Goal: Task Accomplishment & Management: Manage account settings

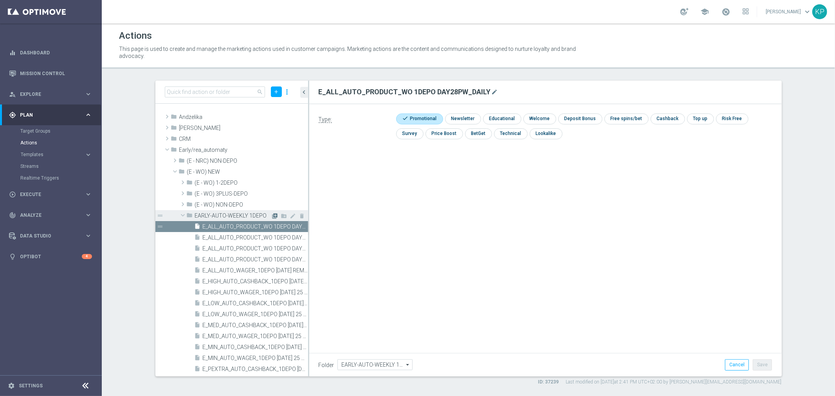
click at [272, 217] on icon "library_add" at bounding box center [275, 216] width 6 height 6
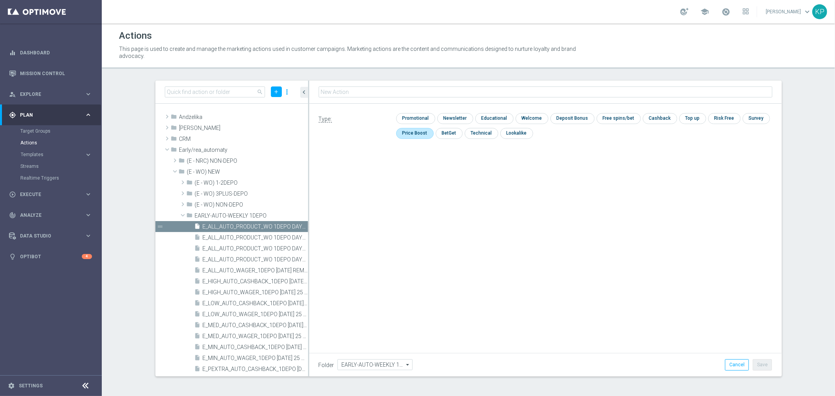
type input "E_ALL_AUTO_PRODUCT_WO 1DEPO DAY21MAIL_DAILY"
click at [410, 120] on input "checkbox" at bounding box center [414, 119] width 37 height 11
checkbox input "true"
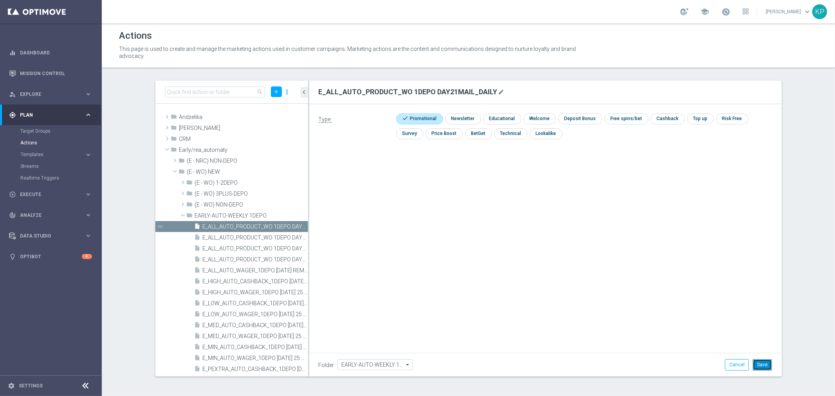
click at [767, 365] on button "Save" at bounding box center [762, 364] width 19 height 11
click at [272, 215] on icon "library_add" at bounding box center [275, 216] width 6 height 6
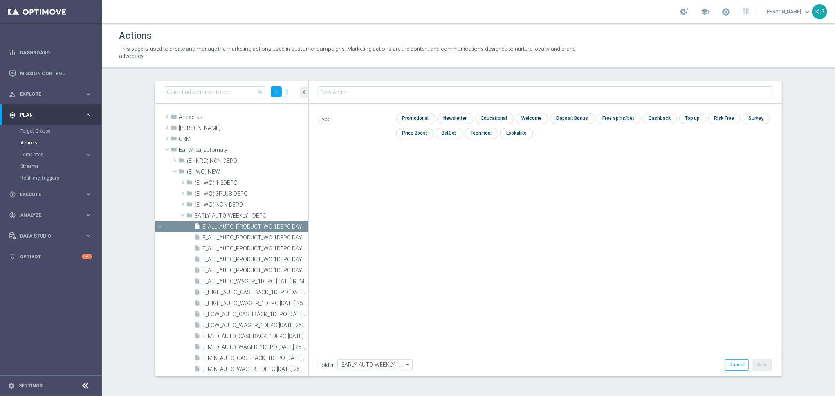
type input "E_ALL_AUTO_PRODUCT_WO 1DEPO DAY14PW_DAILY"
click at [406, 119] on input "checkbox" at bounding box center [414, 119] width 37 height 11
checkbox input "true"
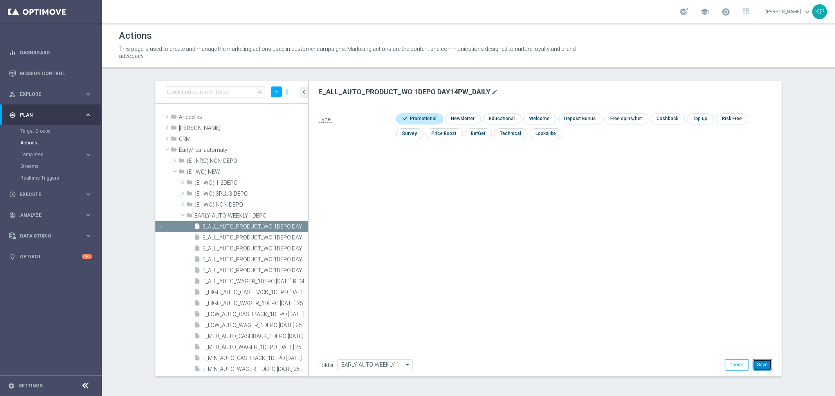
click at [765, 361] on button "Save" at bounding box center [762, 364] width 19 height 11
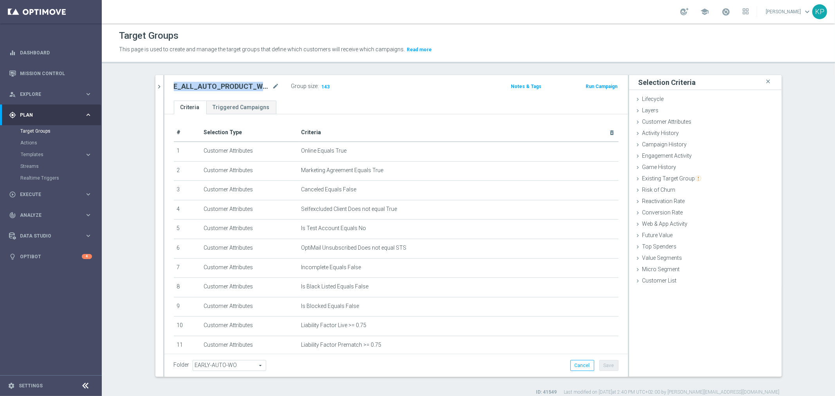
scroll to position [171, 0]
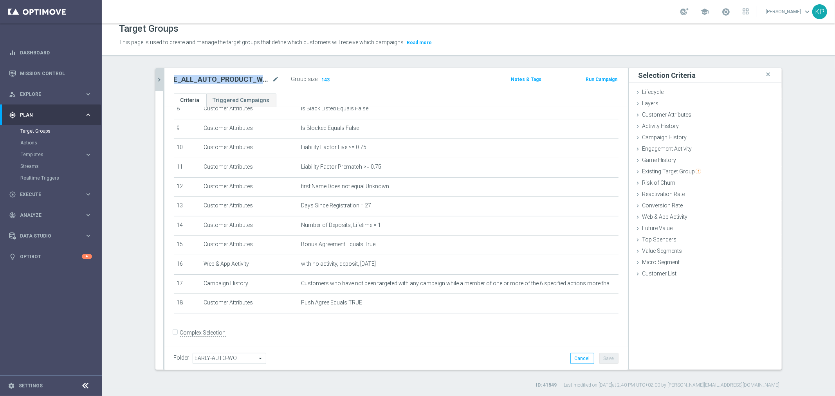
click at [158, 78] on icon "chevron_right" at bounding box center [159, 79] width 7 height 7
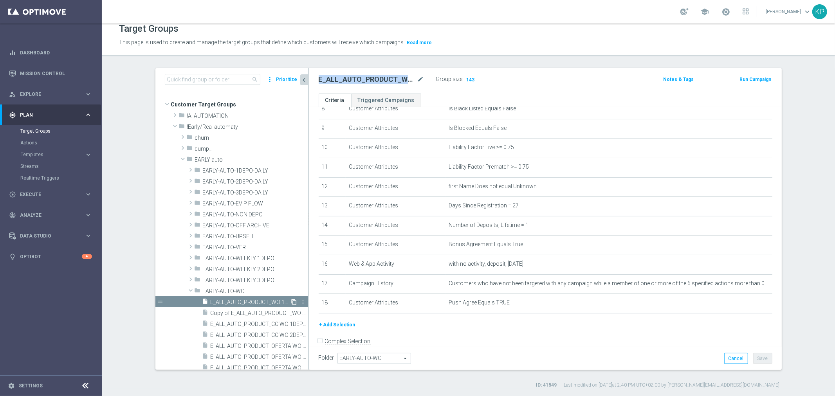
click at [291, 299] on icon "content_copy" at bounding box center [294, 302] width 6 height 6
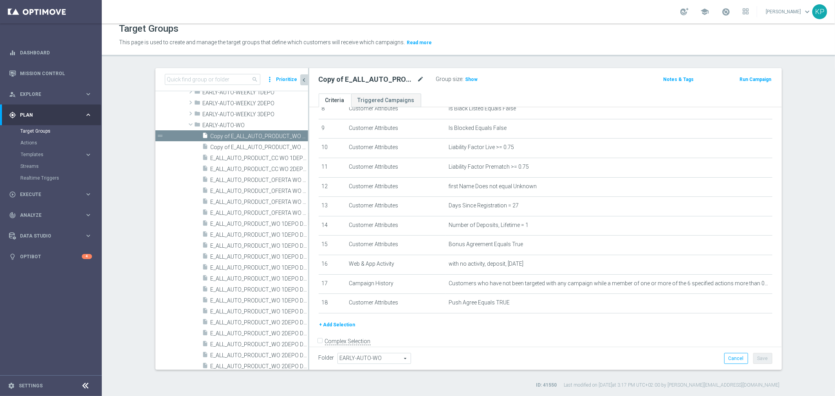
click at [417, 81] on icon "mode_edit" at bounding box center [420, 79] width 7 height 9
type input "E_ALL_AUTO_PRODUCT_WO 1DEPO DAY21MAIL_DAILY"
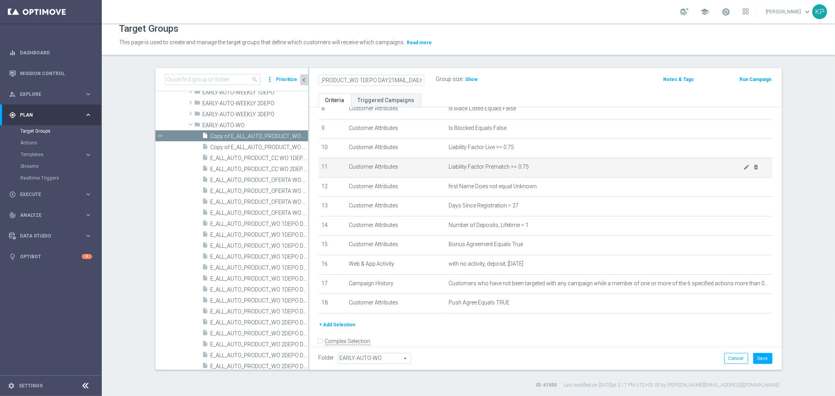
click at [455, 173] on td "Liability Factor Prematch >= 0.75 mode_edit delete_forever" at bounding box center [609, 168] width 327 height 20
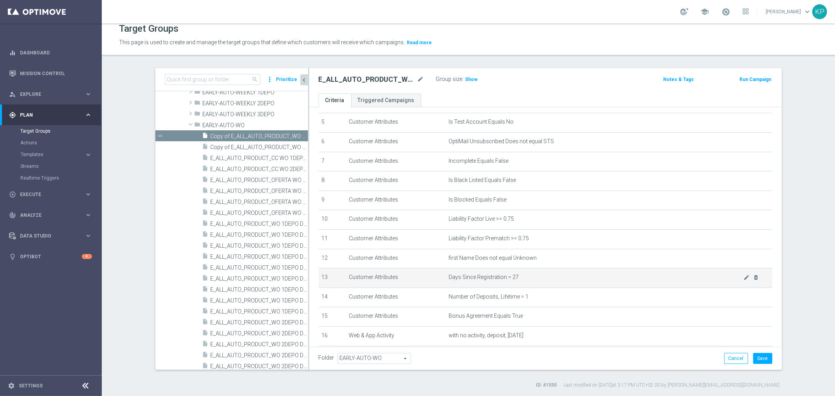
scroll to position [84, 0]
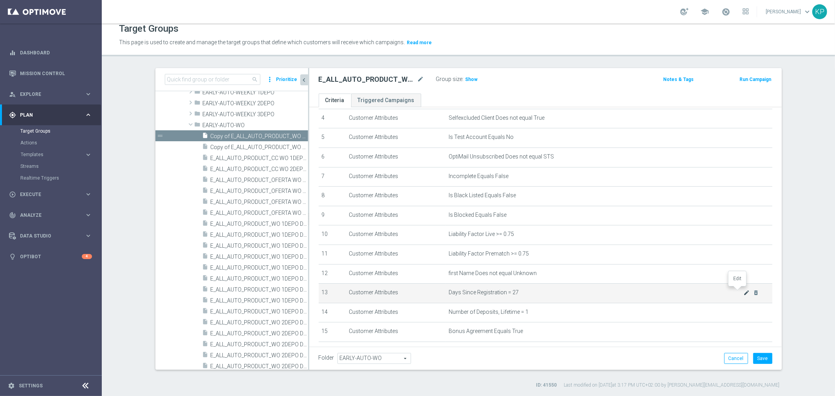
click at [744, 290] on icon "mode_edit" at bounding box center [747, 293] width 6 height 6
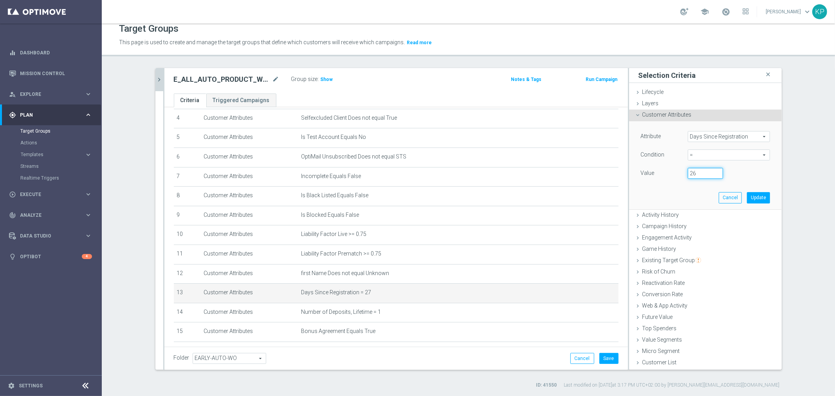
click at [713, 175] on input "26" at bounding box center [705, 173] width 35 height 11
click at [713, 175] on input "25" at bounding box center [705, 173] width 35 height 11
click at [713, 175] on input "24" at bounding box center [705, 173] width 35 height 11
click at [713, 175] on input "23" at bounding box center [705, 173] width 35 height 11
type input "22"
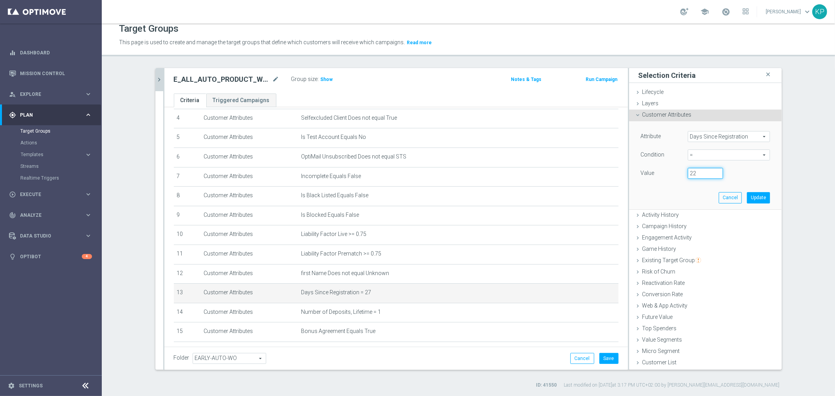
click at [713, 175] on input "22" at bounding box center [705, 173] width 35 height 11
click at [754, 199] on button "Update" at bounding box center [758, 197] width 23 height 11
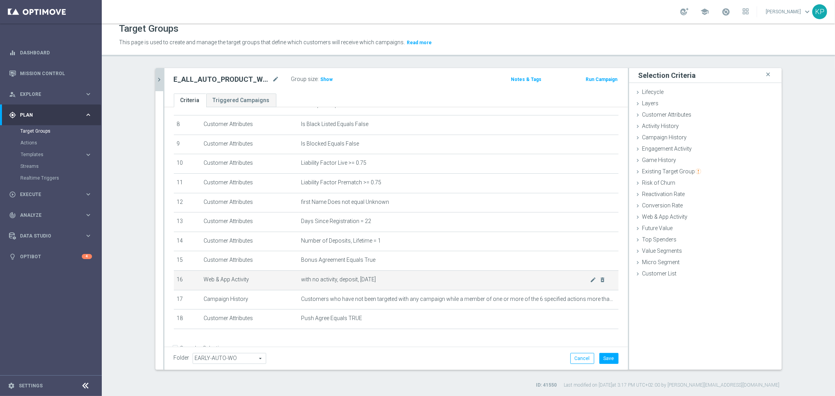
scroll to position [171, 0]
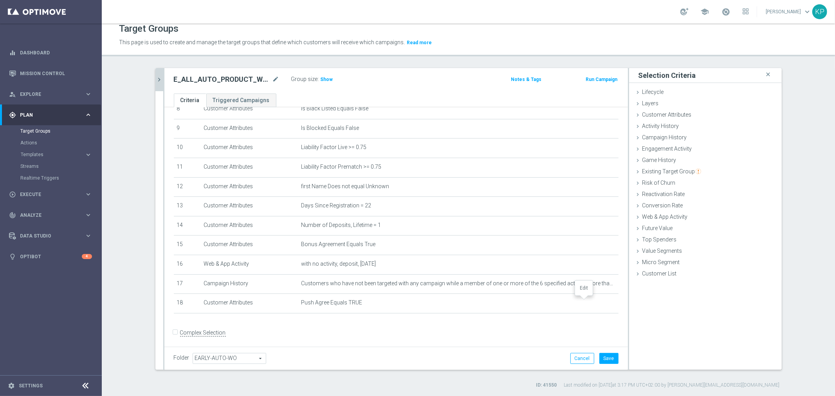
drag, startPoint x: 582, startPoint y: 300, endPoint x: 621, endPoint y: 242, distance: 70.0
click at [0, 0] on icon "mode_edit" at bounding box center [0, 0] width 0 height 0
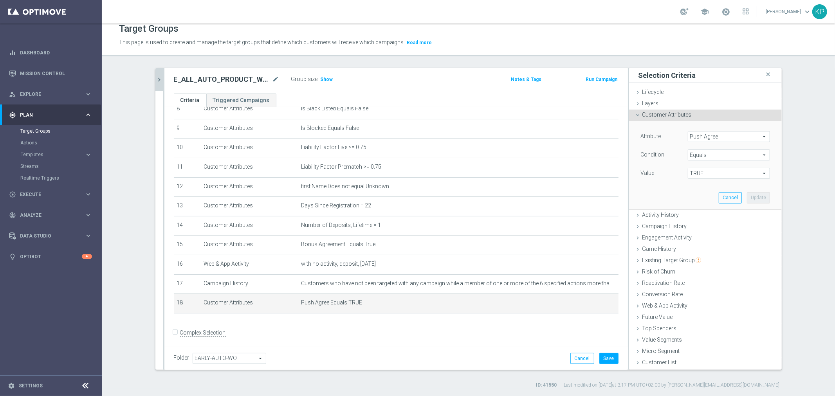
click at [702, 141] on div "Push Agree Push Agree arrow_drop_down search" at bounding box center [729, 136] width 82 height 11
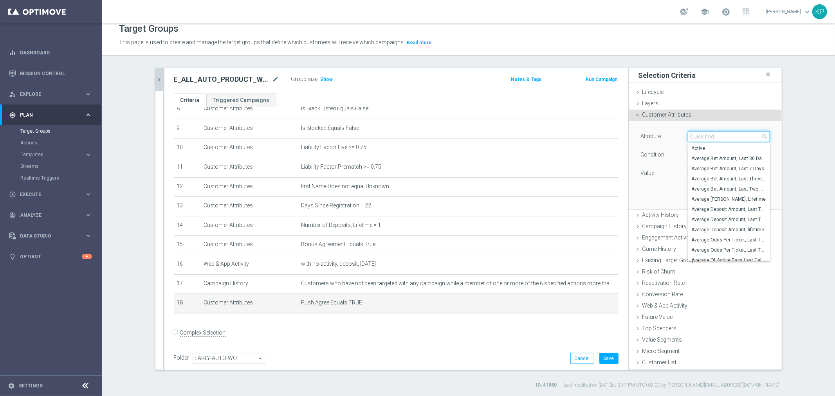
click at [702, 138] on input "search" at bounding box center [729, 136] width 82 height 11
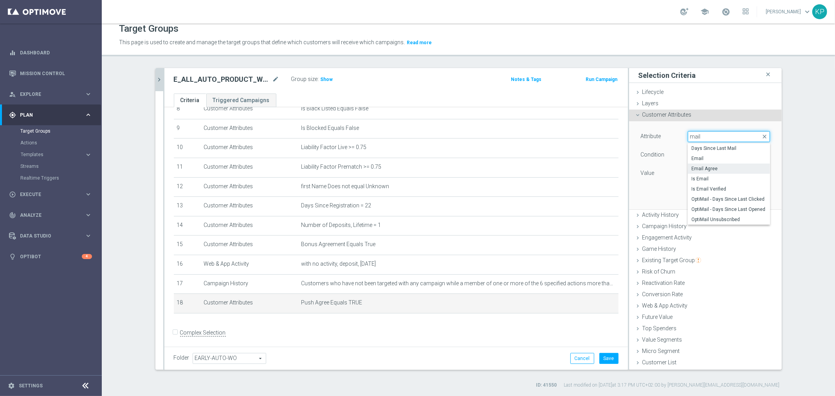
type input "mail"
click at [718, 166] on span "Email Agree" at bounding box center [729, 169] width 74 height 6
type input "Email Agree"
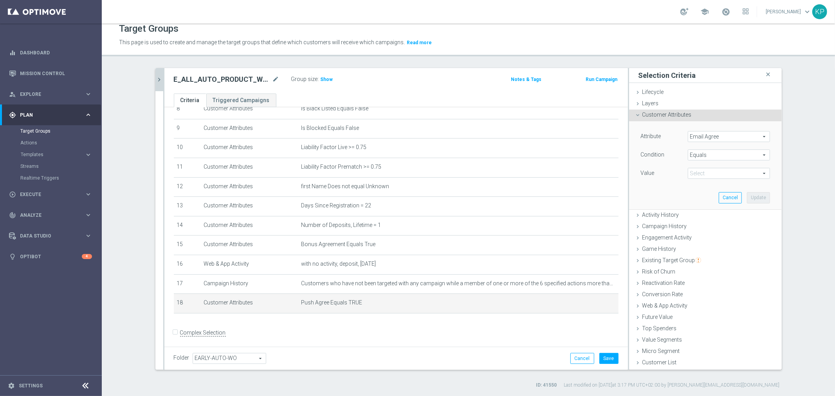
click at [708, 172] on span "TRUE" at bounding box center [728, 173] width 81 height 10
click at [699, 196] on span "TRUE" at bounding box center [729, 195] width 74 height 6
type input "TRUE"
click at [748, 194] on button "Update" at bounding box center [758, 197] width 23 height 11
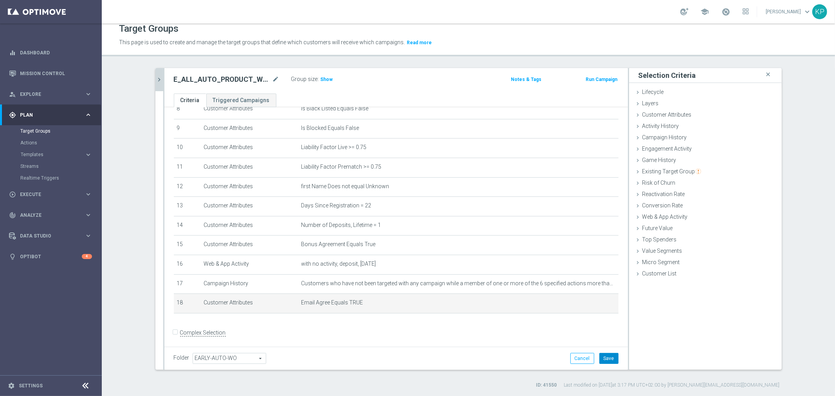
click at [603, 357] on button "Save" at bounding box center [608, 358] width 19 height 11
click at [202, 76] on h2 "E_ALL_AUTO_PRODUCT_WO 1DEPO DAY21MAIL_DAILY" at bounding box center [222, 79] width 97 height 9
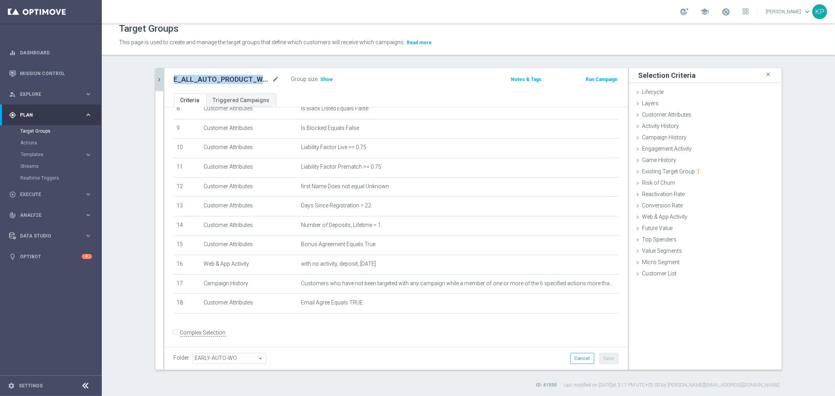
click at [202, 76] on h2 "E_ALL_AUTO_PRODUCT_WO 1DEPO DAY21MAIL_DAILY" at bounding box center [222, 79] width 97 height 9
copy div "E_ALL_AUTO_PRODUCT_WO 1DEPO DAY21MAIL_DAILY"
click at [157, 80] on icon "chevron_right" at bounding box center [159, 79] width 7 height 7
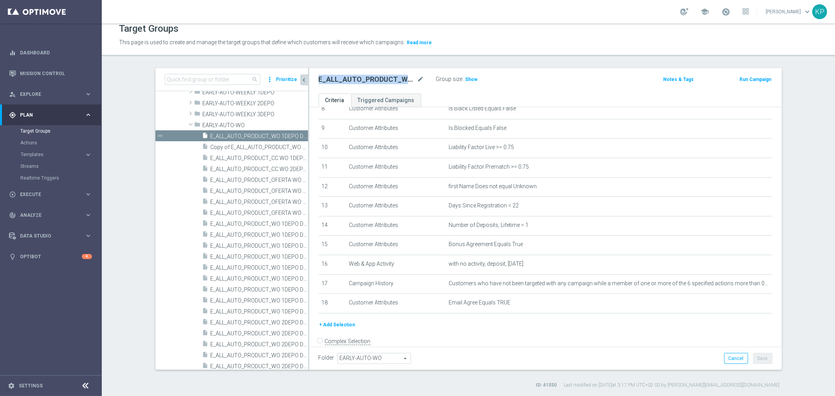
scroll to position [155, 0]
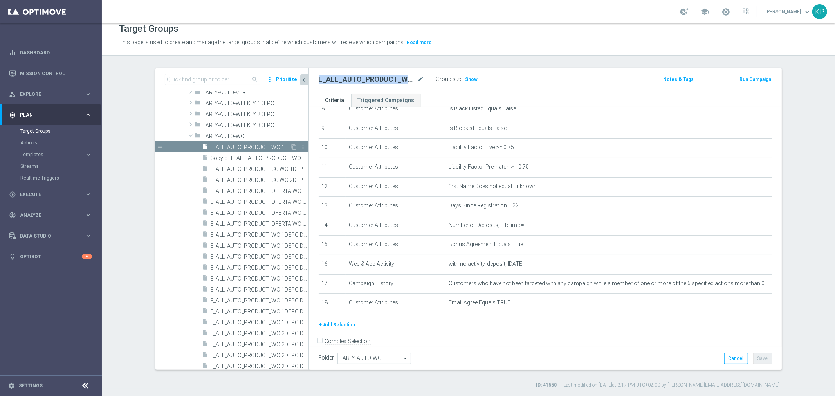
click at [291, 146] on div "content_copy more_vert" at bounding box center [299, 148] width 17 height 8
click at [417, 83] on icon "mode_edit" at bounding box center [420, 79] width 7 height 9
click at [421, 68] on div "E_ALL_AUTO_PRODUCT_WO 1DEPO DAY21MAIL_DAILY Group size : Show Notes & Tags Run …" at bounding box center [545, 80] width 473 height 25
click at [247, 164] on div "insert_drive_file E_ALL_AUTO_PRODUCT_CC WO 1DEPO DAY3_DAILY" at bounding box center [246, 168] width 88 height 11
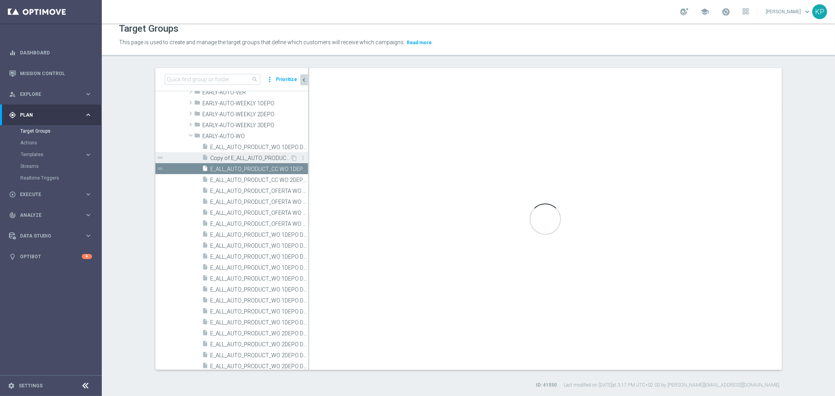
click at [244, 157] on span "Copy of E_ALL_AUTO_PRODUCT_WO 1DEPO DAY2_DAILY" at bounding box center [251, 158] width 80 height 7
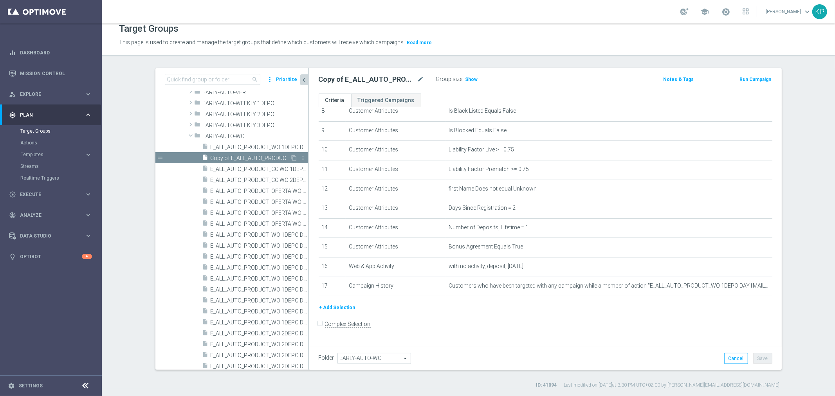
scroll to position [161, 0]
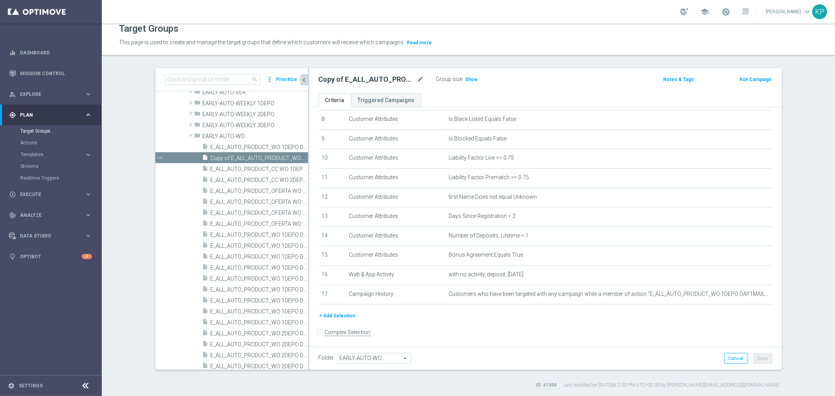
click at [412, 79] on h2 "Copy of E_ALL_AUTO_PRODUCT_WO 1DEPO DAY2_DAILY" at bounding box center [367, 79] width 97 height 9
click at [413, 79] on div "Copy of E_ALL_AUTO_PRODUCT_WO 1DEPO DAY2_DAILY mode_edit" at bounding box center [372, 79] width 106 height 9
click at [417, 79] on icon "mode_edit" at bounding box center [420, 79] width 7 height 9
click at [300, 158] on icon "more_vert" at bounding box center [303, 158] width 6 height 6
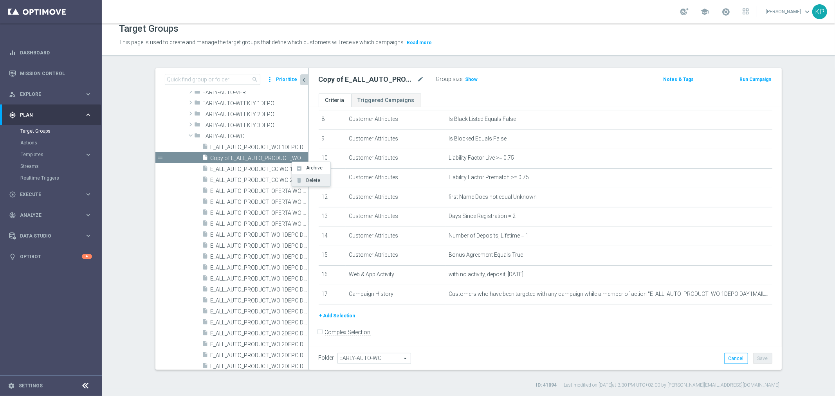
click at [303, 177] on li "delete Delete" at bounding box center [311, 180] width 38 height 12
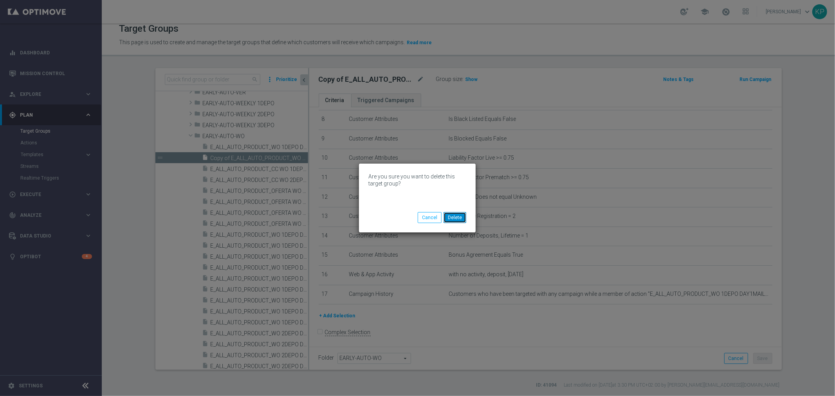
click at [450, 214] on button "Delete" at bounding box center [455, 217] width 23 height 11
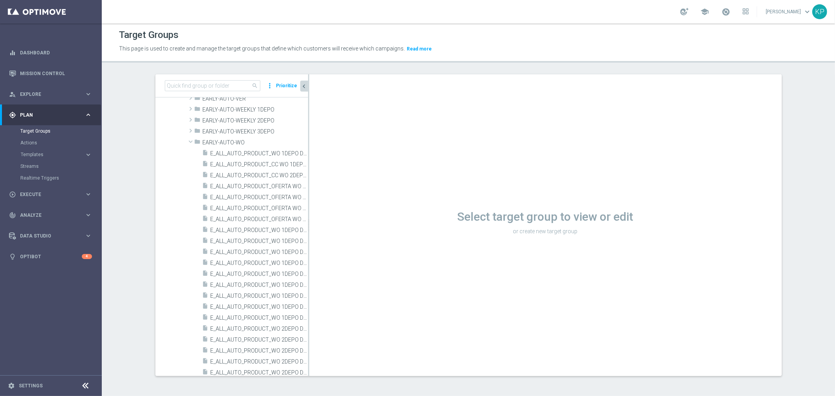
scroll to position [1, 0]
click at [247, 157] on div "insert_drive_file E_ALL_AUTO_PRODUCT_WO 1DEPO DAY21MAIL_DAILY" at bounding box center [246, 153] width 88 height 11
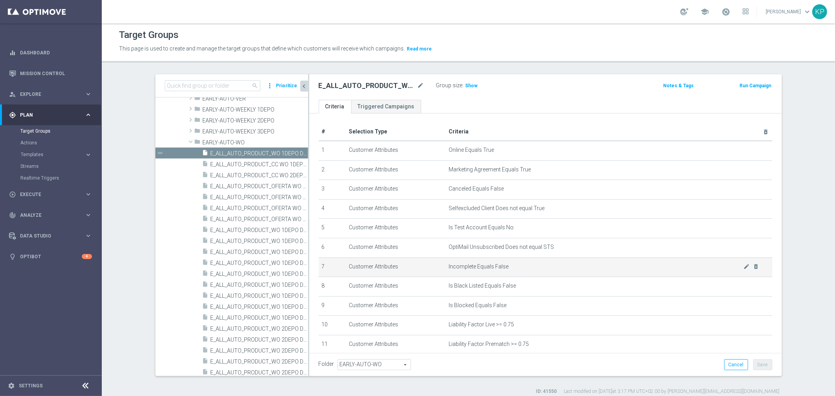
scroll to position [180, 0]
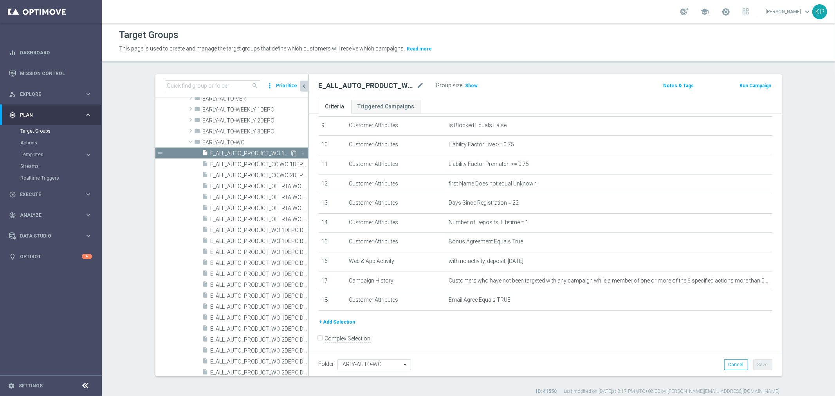
click at [291, 152] on icon "content_copy" at bounding box center [294, 153] width 6 height 6
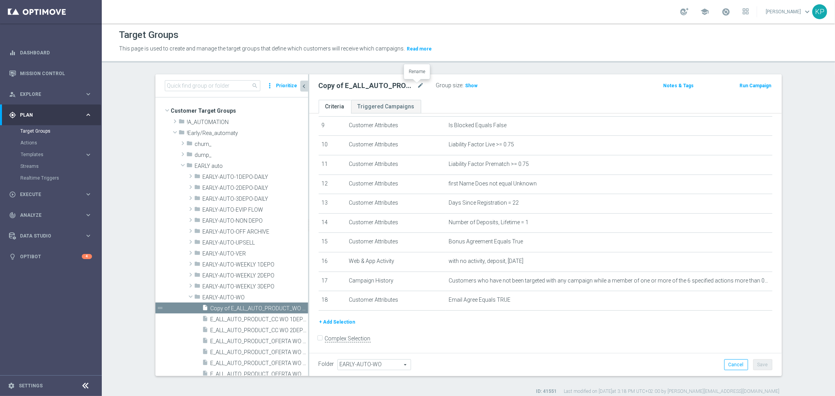
click at [421, 83] on div "Copy of E_ALL_AUTO_PRODUCT_WO 1DEPO DAY21MAIL_DAILY mode_edit" at bounding box center [377, 85] width 117 height 11
click at [420, 83] on icon "mode_edit" at bounding box center [420, 85] width 7 height 9
type input "E_ALL_AUTO_PRODUCT_WO 1DEPO DAY14PW_DAILY"
click at [429, 80] on div "E_ALL_AUTO_PRODUCT_WO 1DEPO DAY14PW_DAILY" at bounding box center [377, 85] width 117 height 11
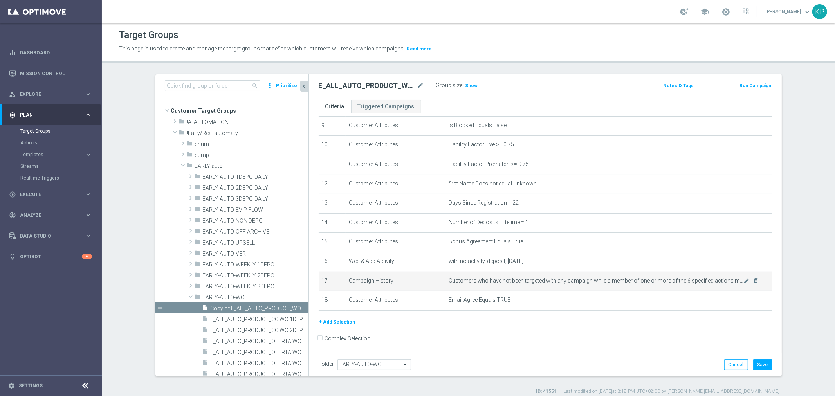
scroll to position [7, 0]
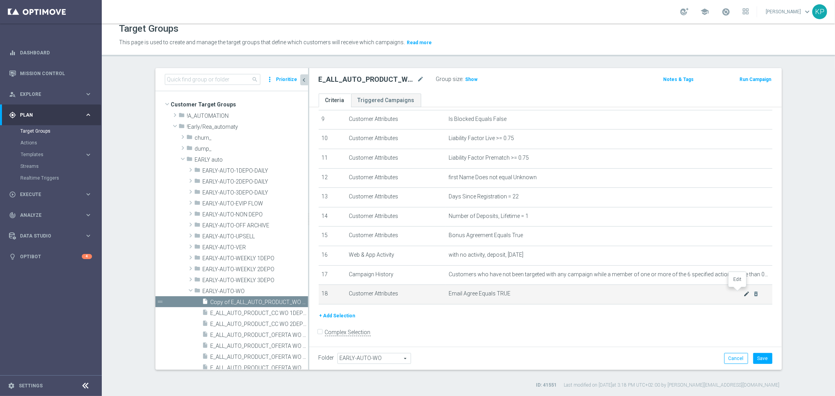
click at [744, 292] on icon "mode_edit" at bounding box center [747, 294] width 6 height 6
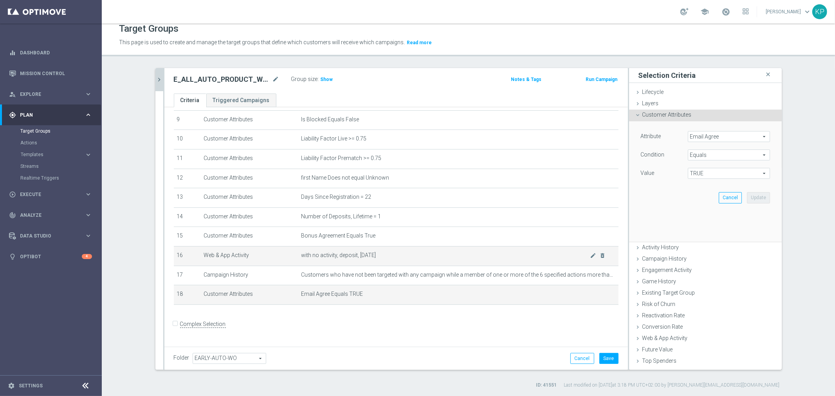
scroll to position [171, 0]
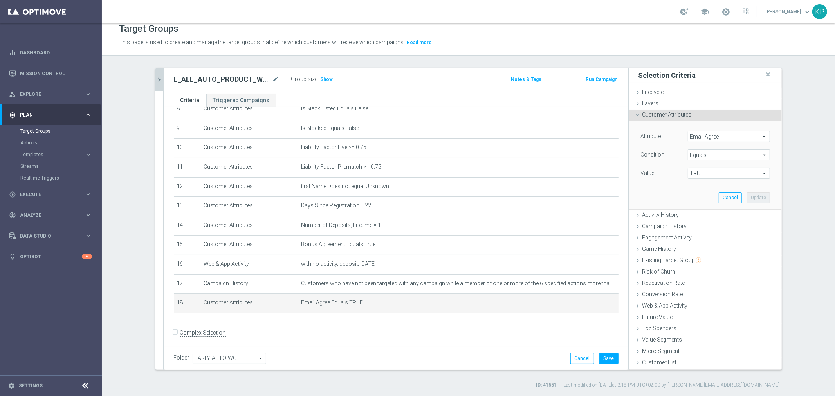
click at [704, 174] on span "TRUE" at bounding box center [728, 173] width 81 height 10
click at [702, 161] on div "Condition Equals Equals arrow_drop_down search" at bounding box center [705, 156] width 141 height 13
click at [698, 137] on span "Email Agree" at bounding box center [728, 137] width 81 height 10
click at [0, 0] on input "search" at bounding box center [0, 0] width 0 height 0
type input "push"
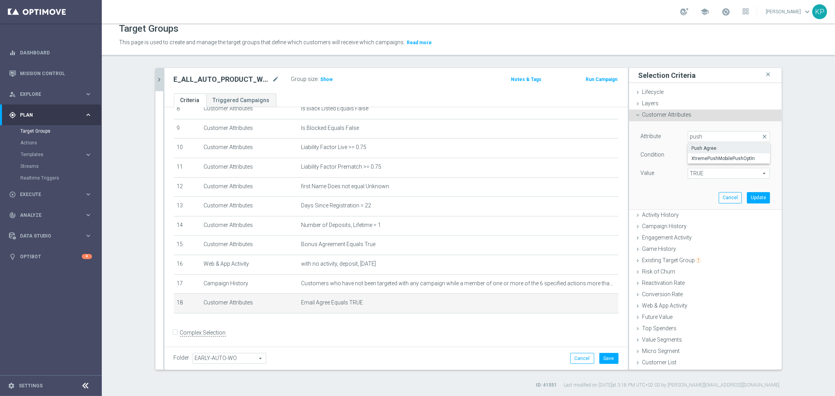
click at [705, 152] on label "Push Agree" at bounding box center [729, 148] width 82 height 10
type input "Push Agree"
click at [703, 171] on span "TRUE" at bounding box center [728, 173] width 81 height 10
click at [701, 193] on span "TRUE" at bounding box center [729, 195] width 74 height 6
type input "TRUE"
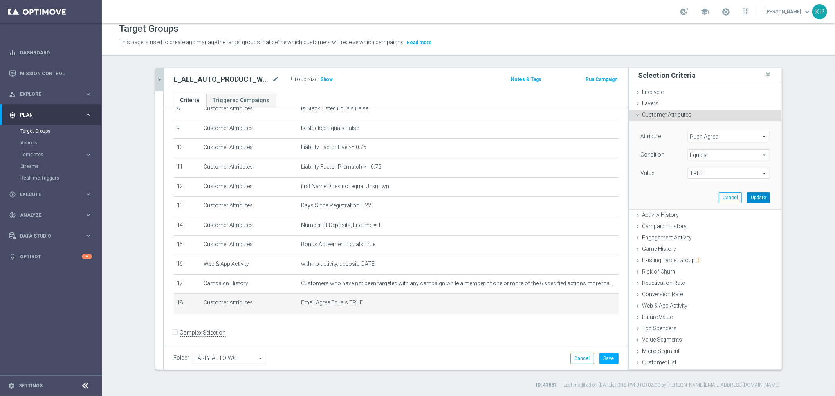
click at [747, 196] on button "Update" at bounding box center [758, 197] width 23 height 11
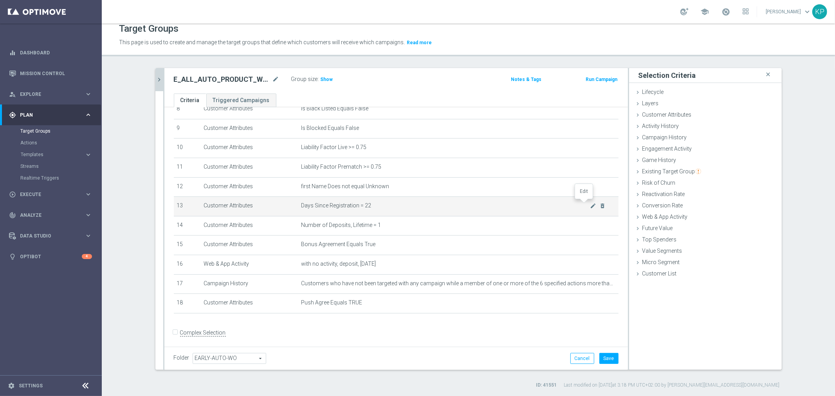
drag, startPoint x: 582, startPoint y: 204, endPoint x: 590, endPoint y: 198, distance: 9.7
click at [590, 204] on icon "mode_edit" at bounding box center [593, 206] width 6 height 6
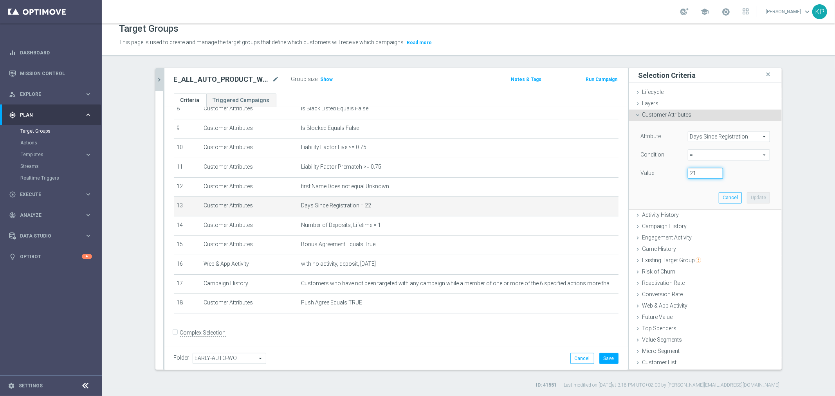
click at [712, 174] on input "21" at bounding box center [705, 173] width 35 height 11
click at [712, 174] on input "20" at bounding box center [705, 173] width 35 height 11
click at [712, 174] on input "19" at bounding box center [705, 173] width 35 height 11
click at [712, 174] on input "18" at bounding box center [705, 173] width 35 height 11
click at [712, 174] on input "17" at bounding box center [705, 173] width 35 height 11
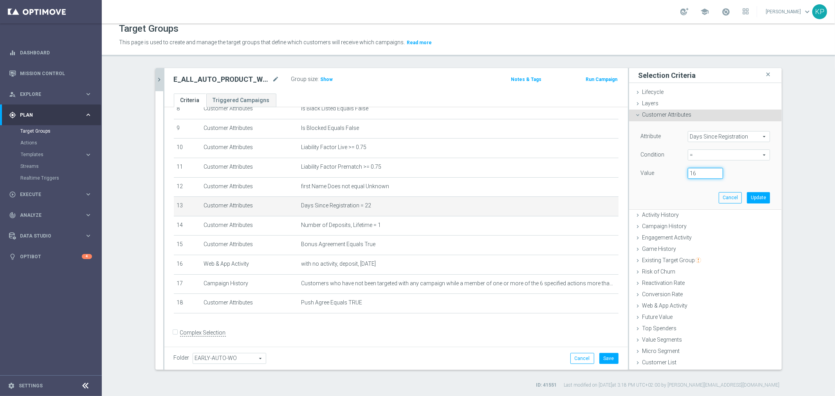
click at [712, 174] on input "16" at bounding box center [705, 173] width 35 height 11
type input "15"
click at [712, 174] on input "15" at bounding box center [705, 173] width 35 height 11
click at [753, 193] on button "Update" at bounding box center [758, 197] width 23 height 11
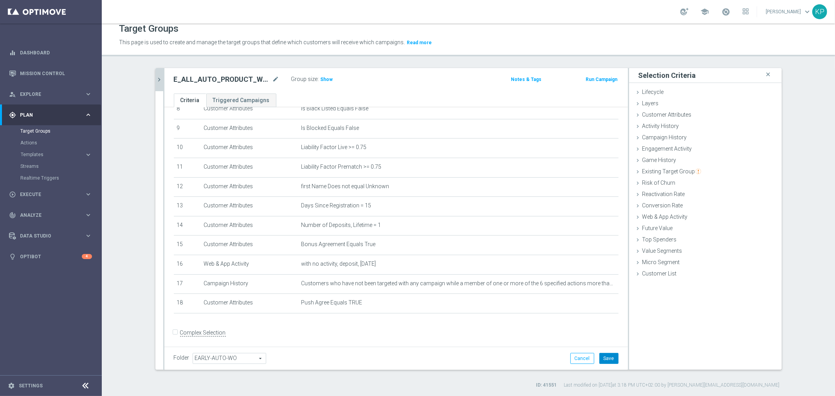
click at [603, 360] on button "Save" at bounding box center [608, 358] width 19 height 11
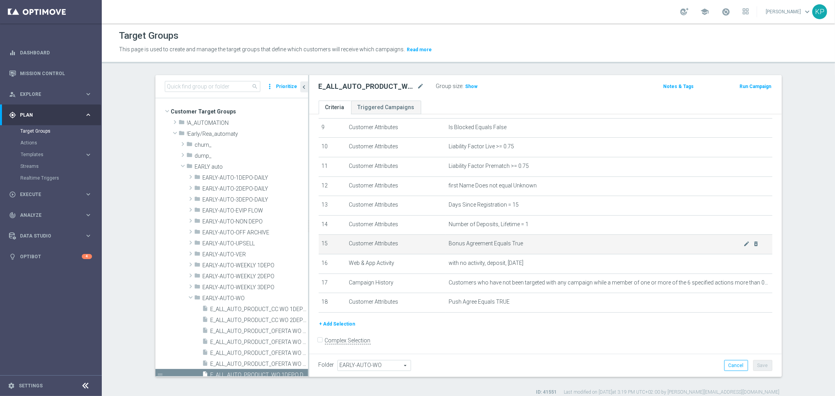
scroll to position [180, 0]
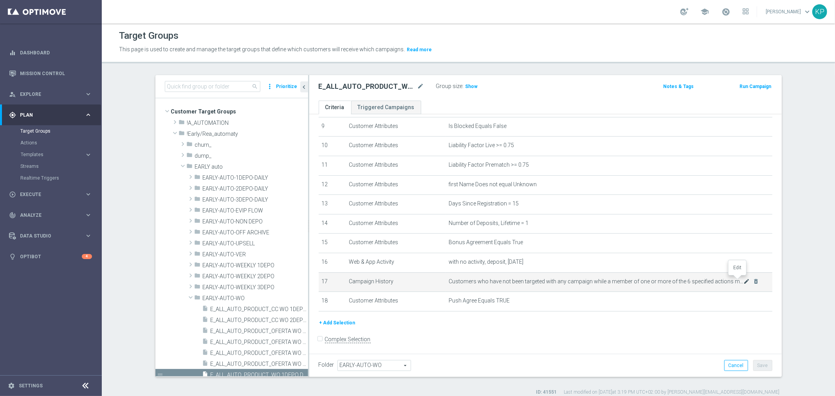
click at [744, 279] on icon "mode_edit" at bounding box center [747, 281] width 6 height 6
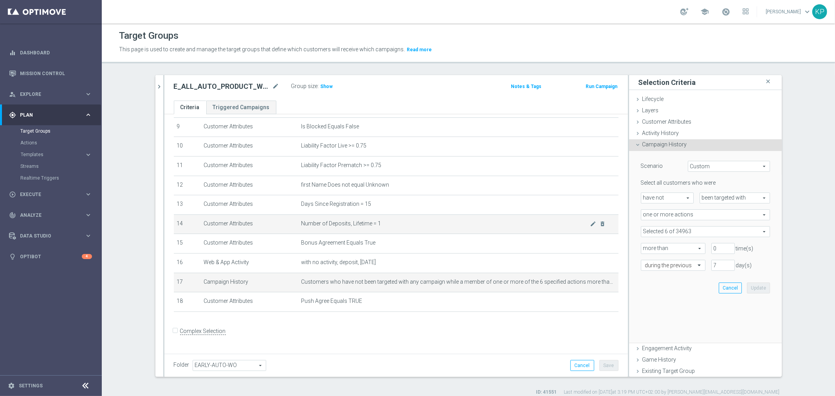
scroll to position [171, 0]
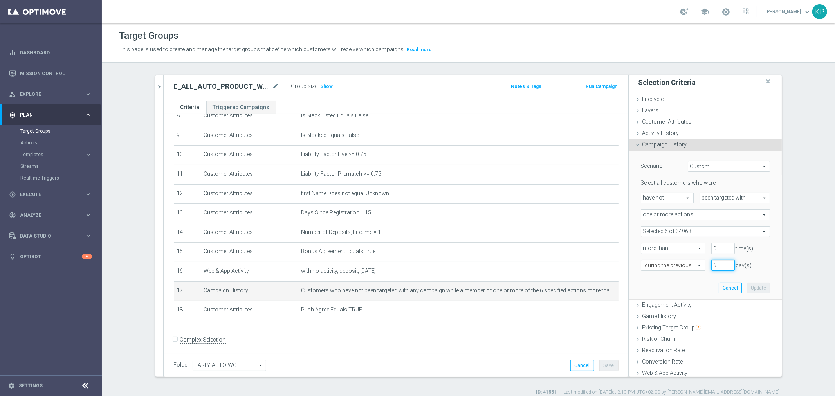
click at [721, 265] on input "6" at bounding box center [722, 265] width 23 height 11
type input "5"
click at [721, 265] on input "5" at bounding box center [722, 265] width 23 height 11
click at [747, 287] on button "Update" at bounding box center [758, 288] width 23 height 11
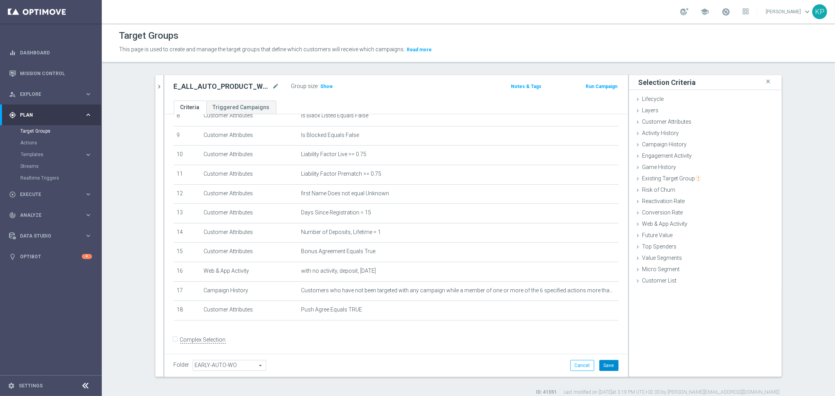
click at [602, 361] on button "Save" at bounding box center [608, 365] width 19 height 11
click at [163, 85] on div at bounding box center [163, 226] width 1 height 302
click at [156, 85] on icon "chevron_right" at bounding box center [159, 86] width 7 height 7
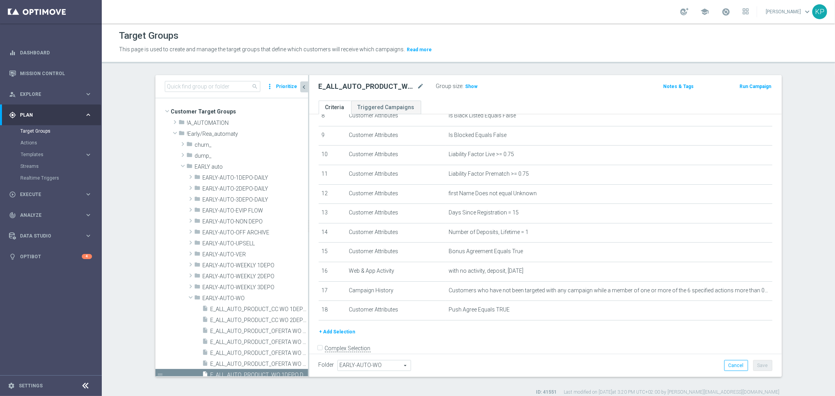
scroll to position [180, 0]
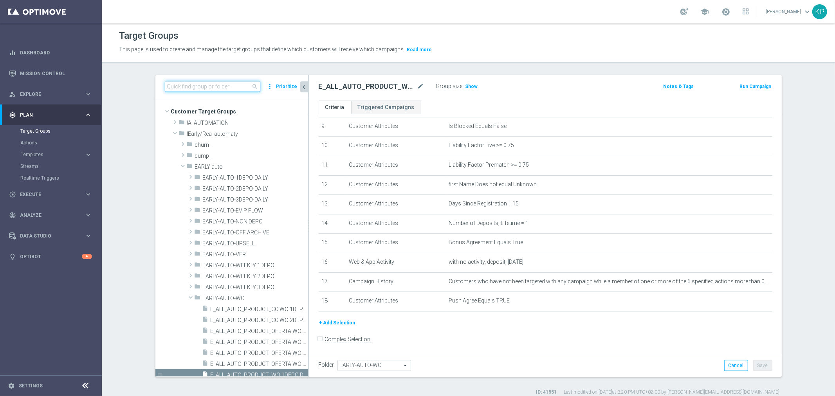
click at [193, 88] on input at bounding box center [213, 86] width 96 height 11
paste input "E_ALL_AUTO_PRODUCT_WO 1DEPO DAY21MAIL_DAILY"
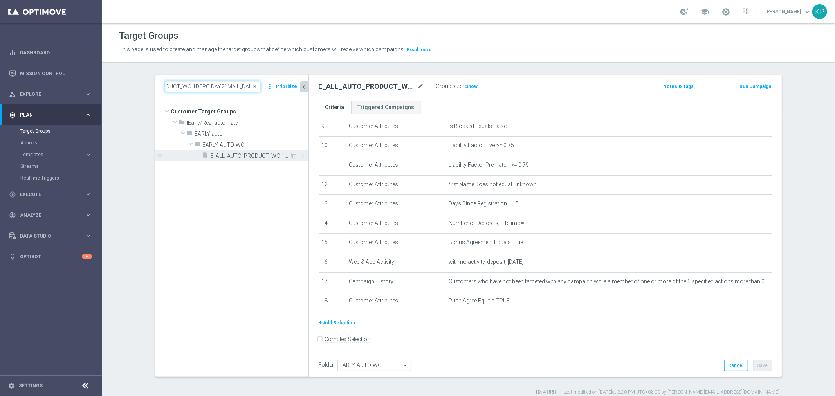
type input "E_ALL_AUTO_PRODUCT_WO 1DEPO DAY21MAIL_DAILY"
click at [233, 157] on span "E_ALL_AUTO_PRODUCT_WO 1DEPO DAY21MAIL_DAILY" at bounding box center [251, 156] width 80 height 7
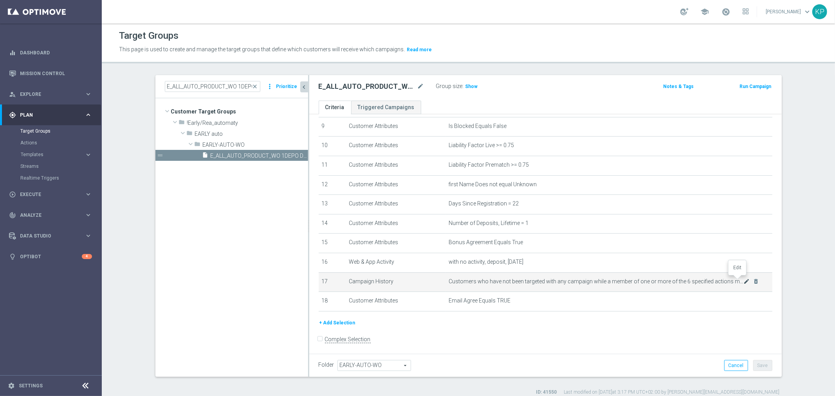
click at [744, 278] on icon "mode_edit" at bounding box center [747, 281] width 6 height 6
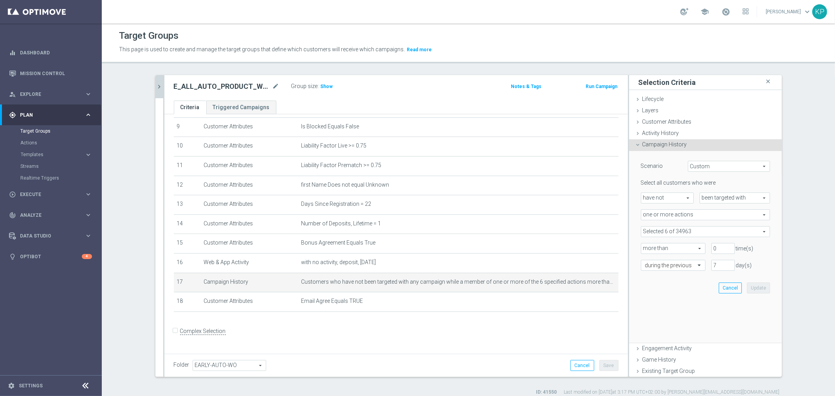
scroll to position [171, 0]
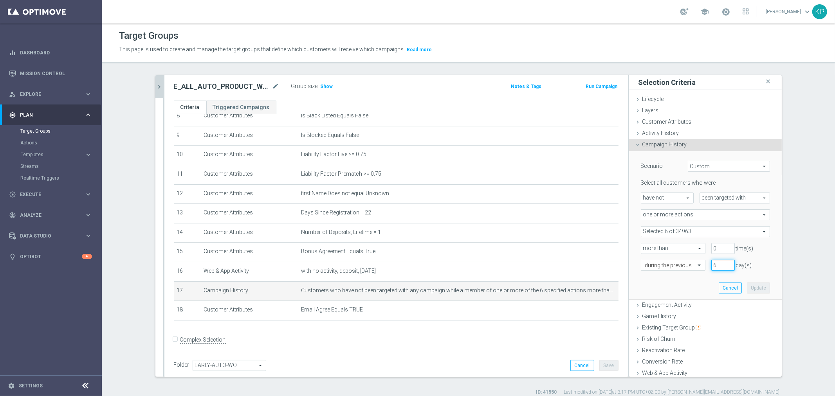
click at [722, 268] on input "6" at bounding box center [722, 265] width 23 height 11
type input "5"
click at [722, 268] on input "5" at bounding box center [722, 265] width 23 height 11
click at [666, 231] on span at bounding box center [705, 232] width 128 height 10
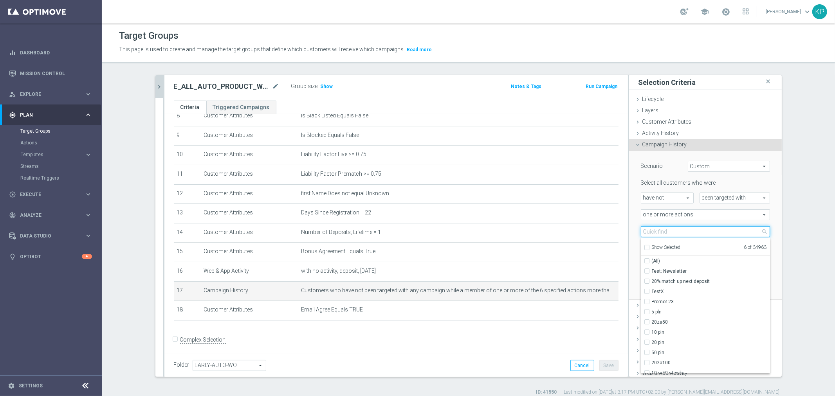
click at [664, 233] on input "search" at bounding box center [705, 231] width 129 height 11
paste input "E_ALL_AUTO_PRODUCT_WO 1DEPO DAY14PW_DAILY"
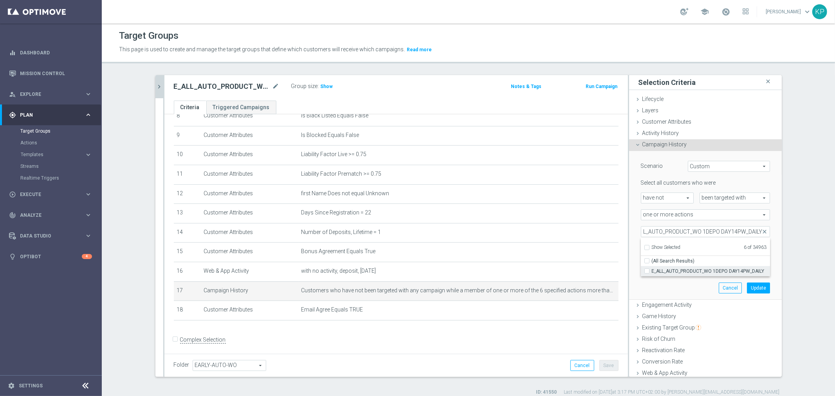
click at [652, 268] on span "E_ALL_AUTO_PRODUCT_WO 1DEPO DAY14PW_DAILY" at bounding box center [711, 271] width 118 height 6
click at [650, 286] on div "Scenario Custom Custom arrow_drop_down search Select all customers who were hav…" at bounding box center [705, 225] width 141 height 148
click at [650, 235] on span at bounding box center [705, 232] width 128 height 10
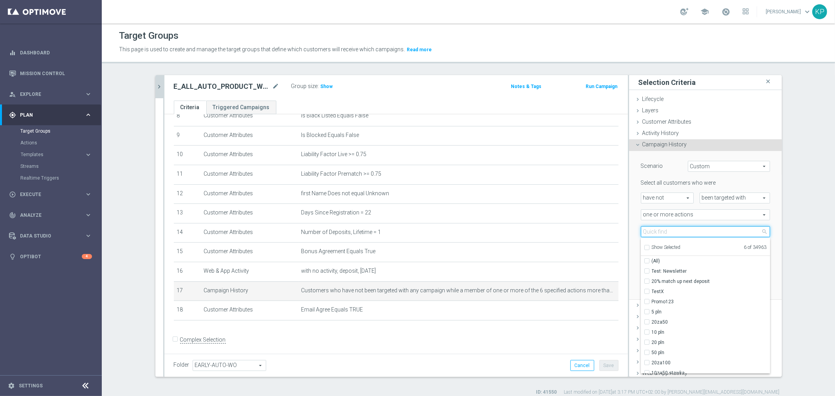
click at [650, 234] on input "search" at bounding box center [705, 231] width 129 height 11
paste input "E_ALL_AUTO_PRODUCT_WO 1DEPO DAY14PW_DAILY"
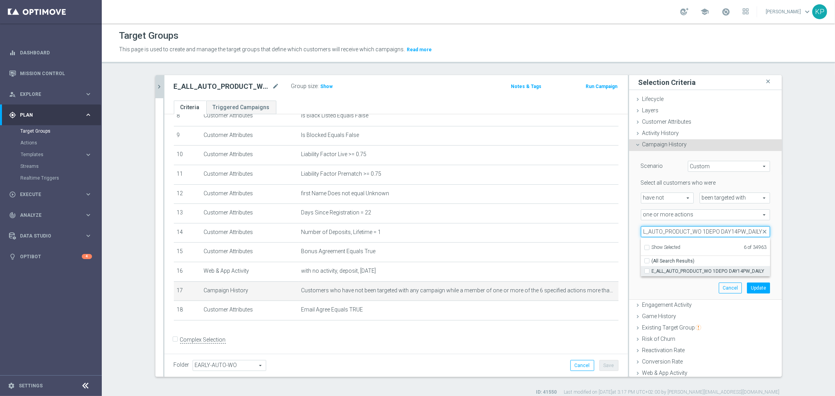
type input "E_ALL_AUTO_PRODUCT_WO 1DEPO DAY14PW_DAILY"
click at [647, 272] on input "E_ALL_AUTO_PRODUCT_WO 1DEPO DAY14PW_DAILY" at bounding box center [649, 271] width 5 height 5
checkbox input "true"
type input "Selected 7 of 34963"
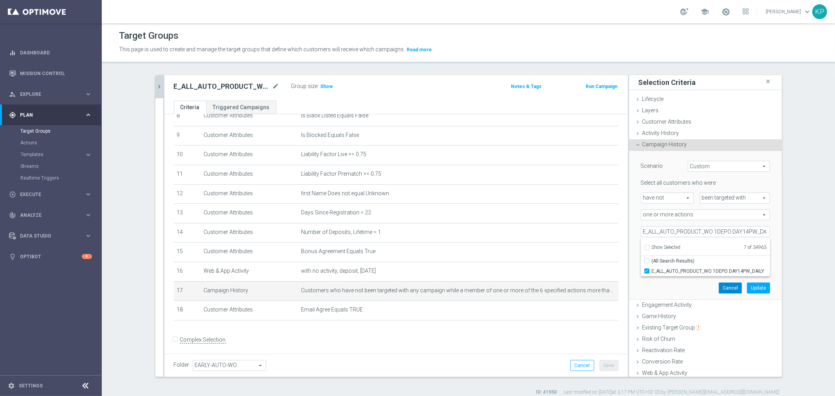
drag, startPoint x: 654, startPoint y: 287, endPoint x: 711, endPoint y: 289, distance: 57.6
click at [654, 287] on div "Scenario Custom Custom arrow_drop_down search Select all customers who were hav…" at bounding box center [705, 225] width 141 height 148
click at [750, 289] on button "Update" at bounding box center [758, 288] width 23 height 11
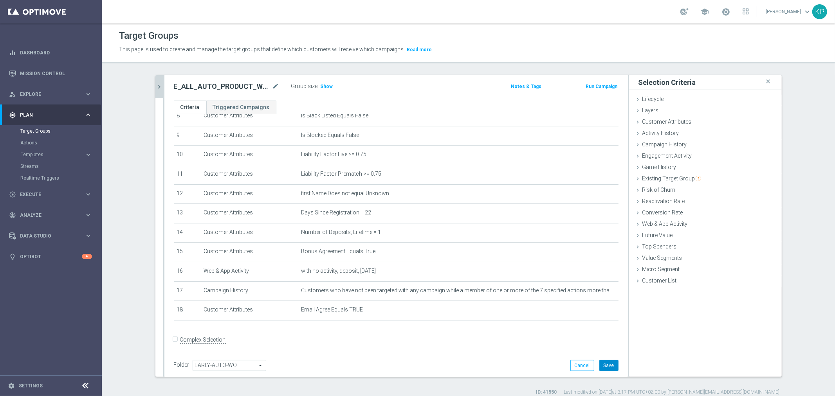
click at [605, 366] on button "Save" at bounding box center [608, 365] width 19 height 11
click at [159, 88] on icon "chevron_right" at bounding box center [159, 86] width 7 height 7
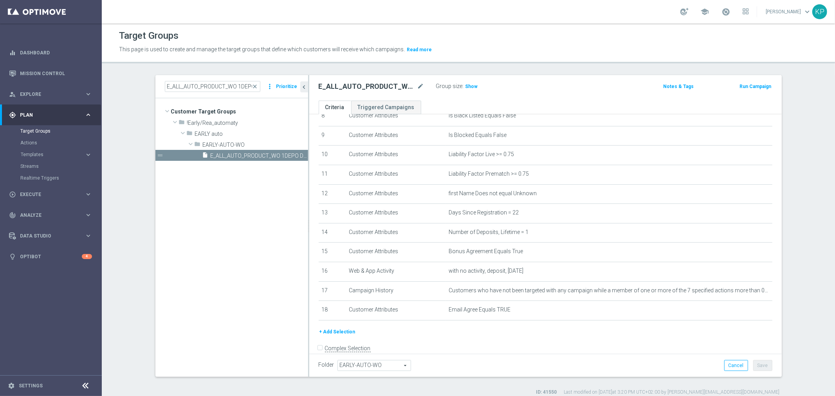
scroll to position [180, 0]
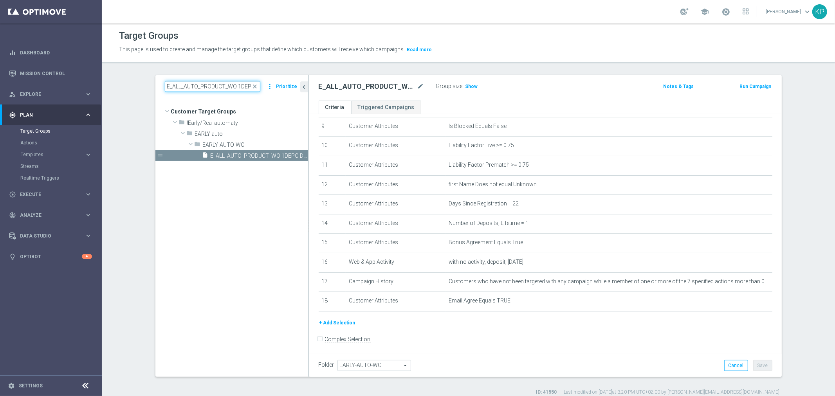
click at [180, 85] on input "E_ALL_AUTO_PRODUCT_WO 1DEPO DAY21MAIL_DAILY" at bounding box center [213, 86] width 96 height 11
paste input "8PW"
type input "E_ALL_AUTO_PRODUCT_WO 1DEPO DAY28PW_DAILY"
click at [221, 155] on span "E_ALL_AUTO_PRODUCT_WO 1DEPO DAY28PW_DAILY" at bounding box center [251, 156] width 80 height 7
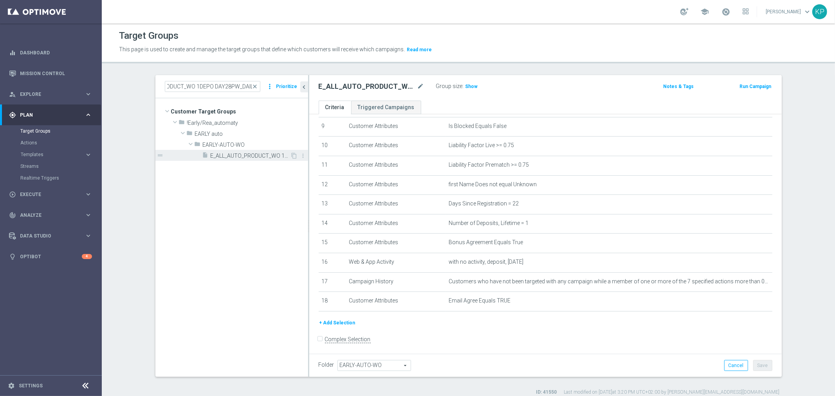
scroll to position [0, 0]
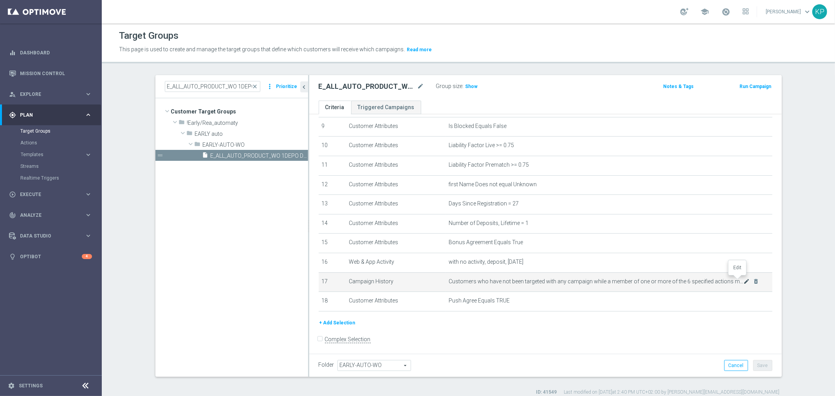
click at [744, 278] on icon "mode_edit" at bounding box center [747, 281] width 6 height 6
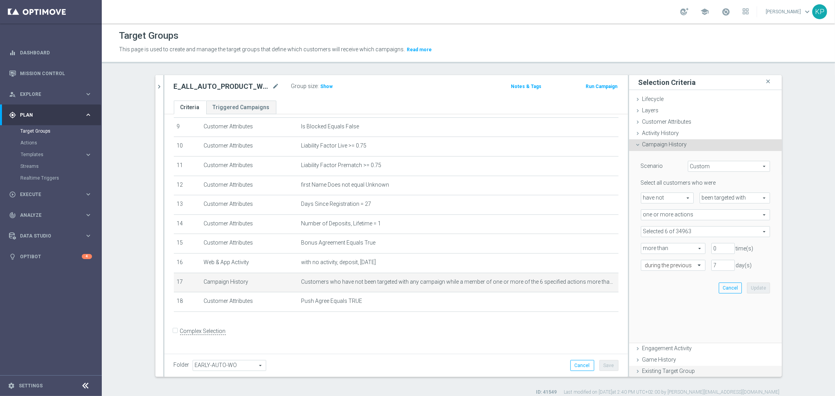
scroll to position [171, 0]
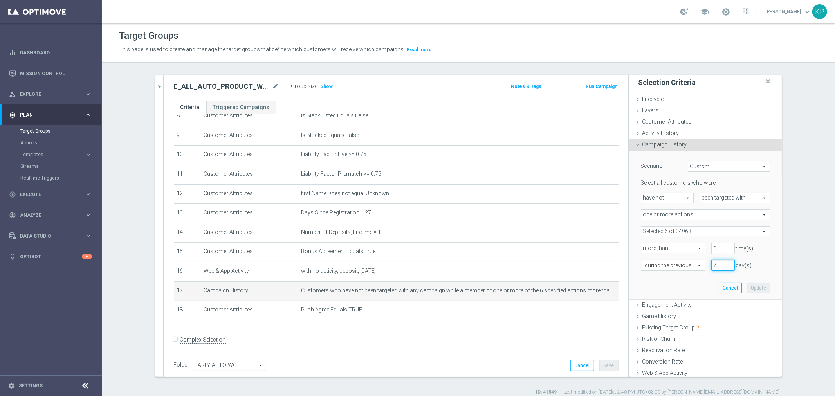
click at [722, 269] on input "7" at bounding box center [722, 265] width 23 height 11
click at [720, 269] on input "7" at bounding box center [722, 265] width 23 height 11
click at [720, 268] on input "7" at bounding box center [722, 265] width 23 height 11
click at [720, 266] on input "6" at bounding box center [722, 265] width 23 height 11
type input "5"
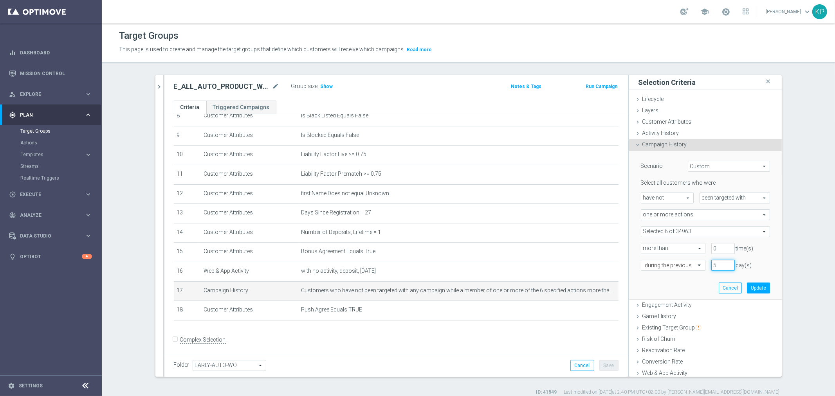
click at [720, 266] on input "5" at bounding box center [722, 265] width 23 height 11
click at [675, 231] on span at bounding box center [705, 232] width 128 height 10
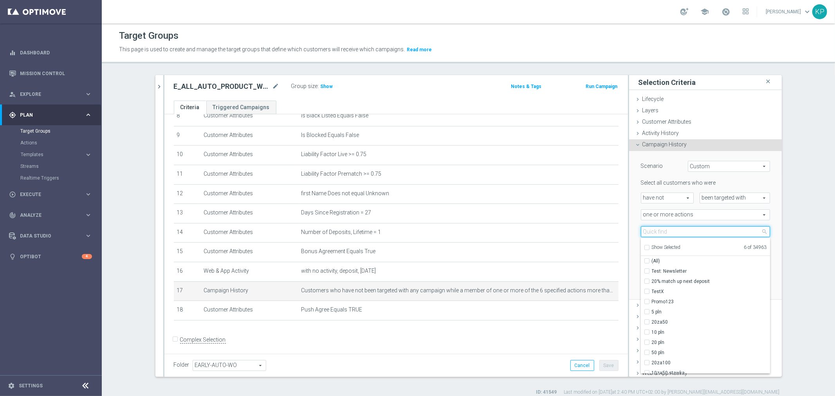
click at [675, 231] on input "search" at bounding box center [705, 231] width 129 height 11
paste input "E_ALL_AUTO_PRODUCT_WO 1DEPO DAY21MAIL_DAILY"
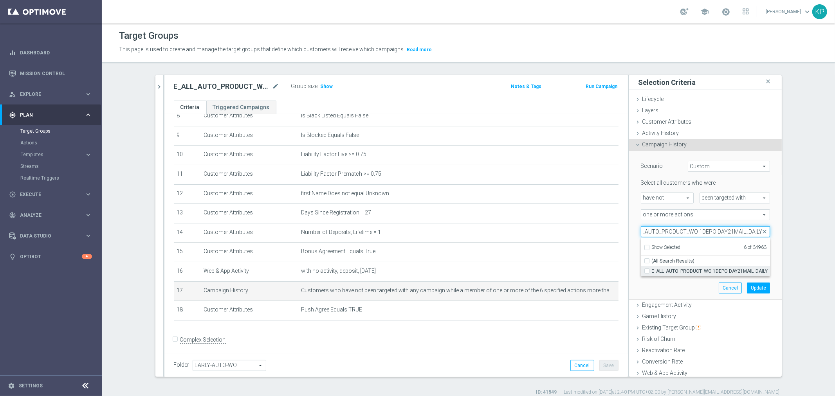
type input "E_ALL_AUTO_PRODUCT_WO 1DEPO DAY21MAIL_DAILY"
click at [659, 269] on span "E_ALL_AUTO_PRODUCT_WO 1DEPO DAY21MAIL_DAILY" at bounding box center [711, 271] width 118 height 6
click at [652, 269] on input "E_ALL_AUTO_PRODUCT_WO 1DEPO DAY21MAIL_DAILY" at bounding box center [649, 271] width 5 height 5
checkbox input "true"
type input "Selected 7 of 34963"
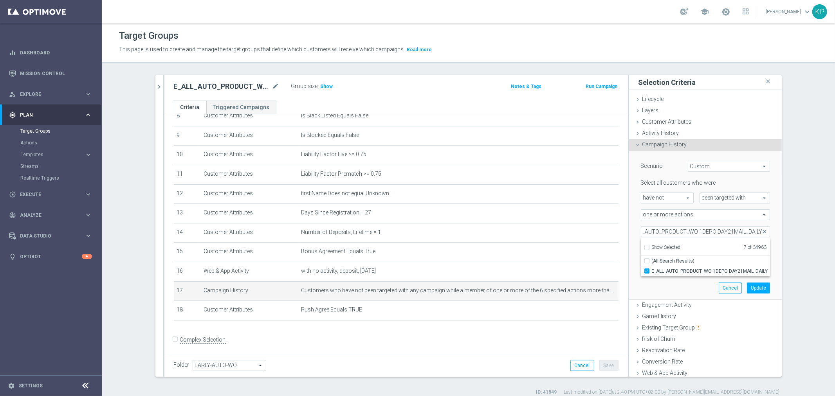
scroll to position [0, 0]
click at [646, 290] on div "Scenario Custom Custom arrow_drop_down search Select all customers who were hav…" at bounding box center [705, 225] width 141 height 148
click at [668, 233] on span at bounding box center [705, 232] width 128 height 10
click at [0, 0] on input "search" at bounding box center [0, 0] width 0 height 0
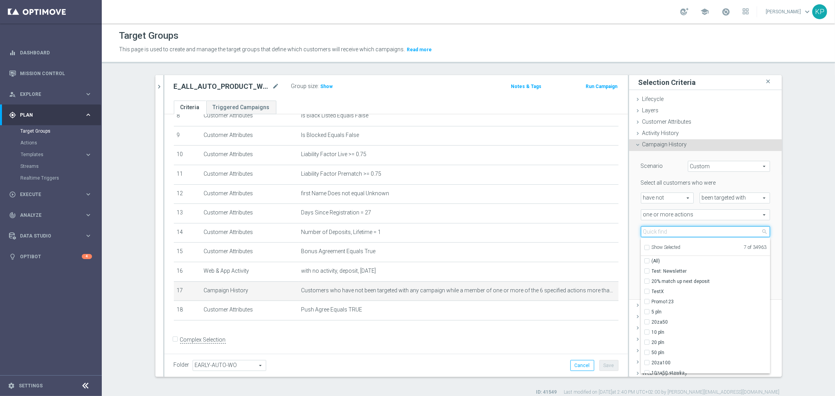
paste input "E_ALL_AUTO_PRODUCT_WO 1DEPO DAY14PW_DAILY"
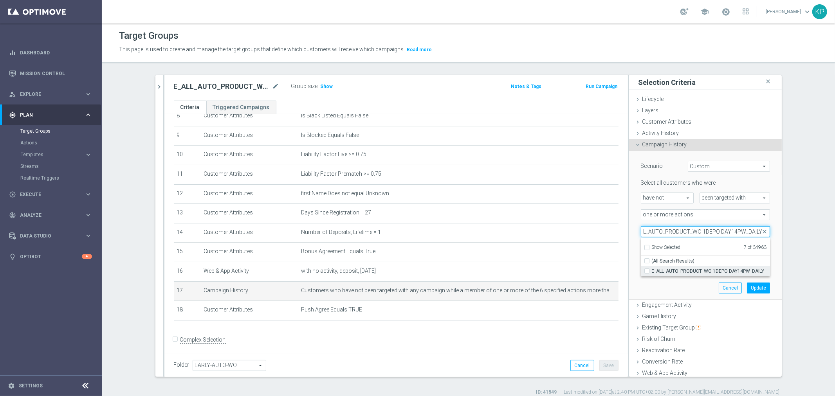
type input "E_ALL_AUTO_PRODUCT_WO 1DEPO DAY14PW_DAILY"
click at [659, 269] on span "E_ALL_AUTO_PRODUCT_WO 1DEPO DAY14PW_DAILY" at bounding box center [711, 271] width 118 height 6
click at [652, 269] on input "E_ALL_AUTO_PRODUCT_WO 1DEPO DAY14PW_DAILY" at bounding box center [649, 271] width 5 height 5
checkbox input "true"
type input "Selected 8 of 34963"
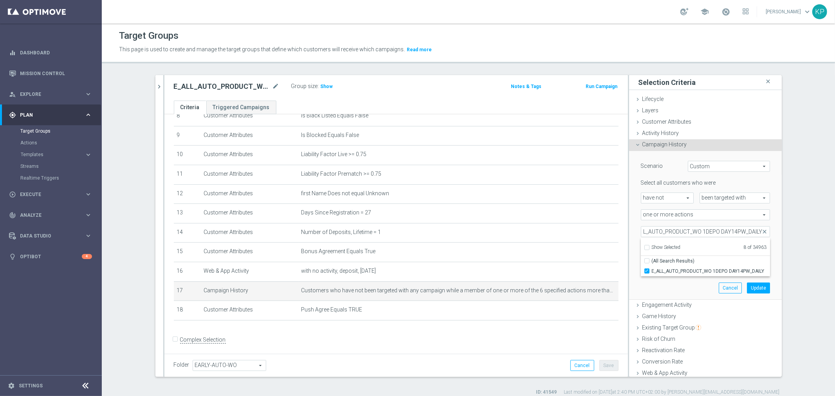
scroll to position [0, 0]
click at [657, 285] on div "Scenario Custom Custom arrow_drop_down search Select all customers who were hav…" at bounding box center [705, 225] width 141 height 148
click at [747, 287] on button "Update" at bounding box center [758, 288] width 23 height 11
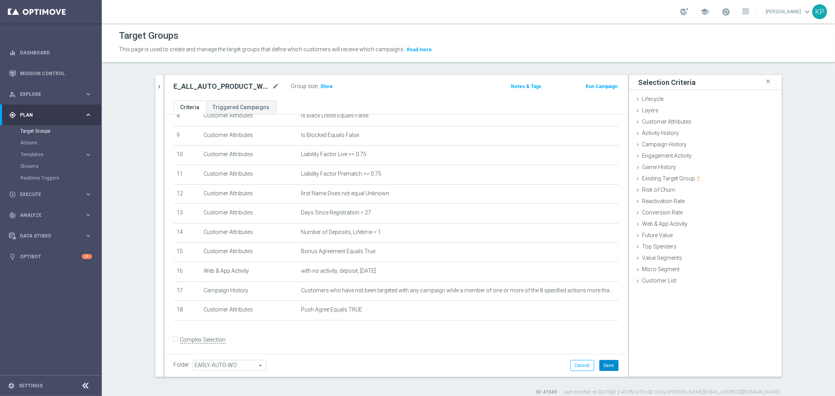
click at [601, 360] on button "Save" at bounding box center [608, 365] width 19 height 11
click at [401, 72] on div "Target Groups This page is used to create and manage the target groups that def…" at bounding box center [468, 209] width 733 height 373
click at [323, 85] on span "Show" at bounding box center [327, 86] width 13 height 5
click at [380, 85] on div "E_ALL_AUTO_PRODUCT_WO 1DEPO DAY28PW_DAILY mode_edit Group size : Show Calculati…" at bounding box center [320, 86] width 304 height 11
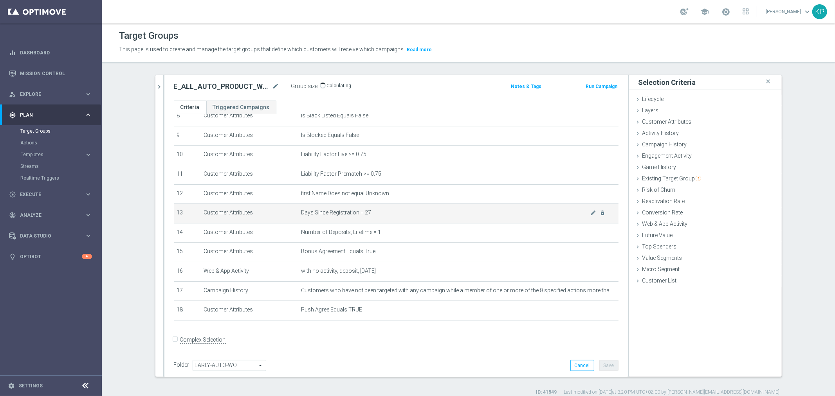
scroll to position [7, 0]
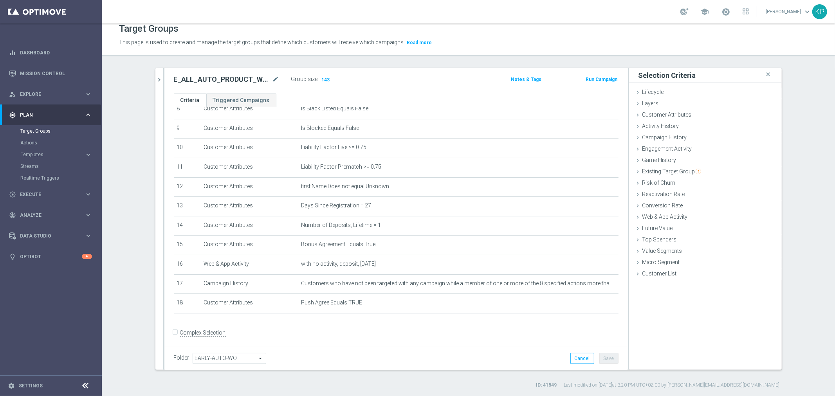
drag, startPoint x: 448, startPoint y: 89, endPoint x: 440, endPoint y: 92, distance: 8.2
click at [447, 89] on div "E_ALL_AUTO_PRODUCT_WO 1DEPO DAY28PW_DAILY mode_edit Group size : 143 Notes & Ta…" at bounding box center [396, 80] width 464 height 25
click at [444, 81] on div "E_ALL_AUTO_PRODUCT_WO 1DEPO DAY28PW_DAILY mode_edit Group size : 143" at bounding box center [320, 80] width 304 height 13
